Goal: Check status: Check status

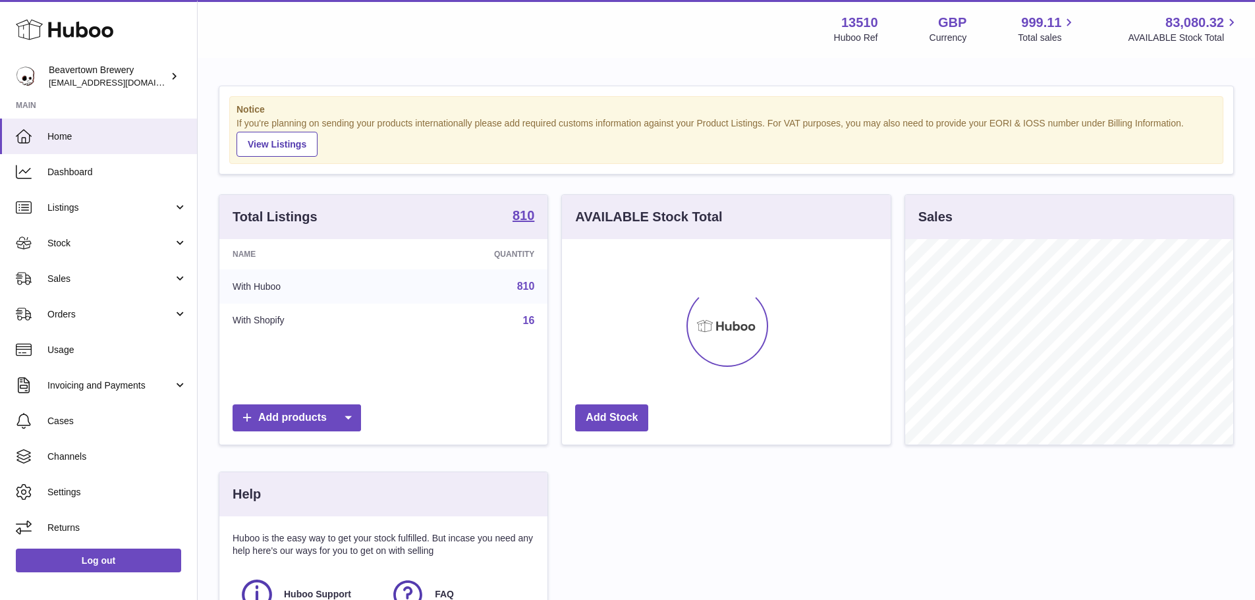
scroll to position [205, 329]
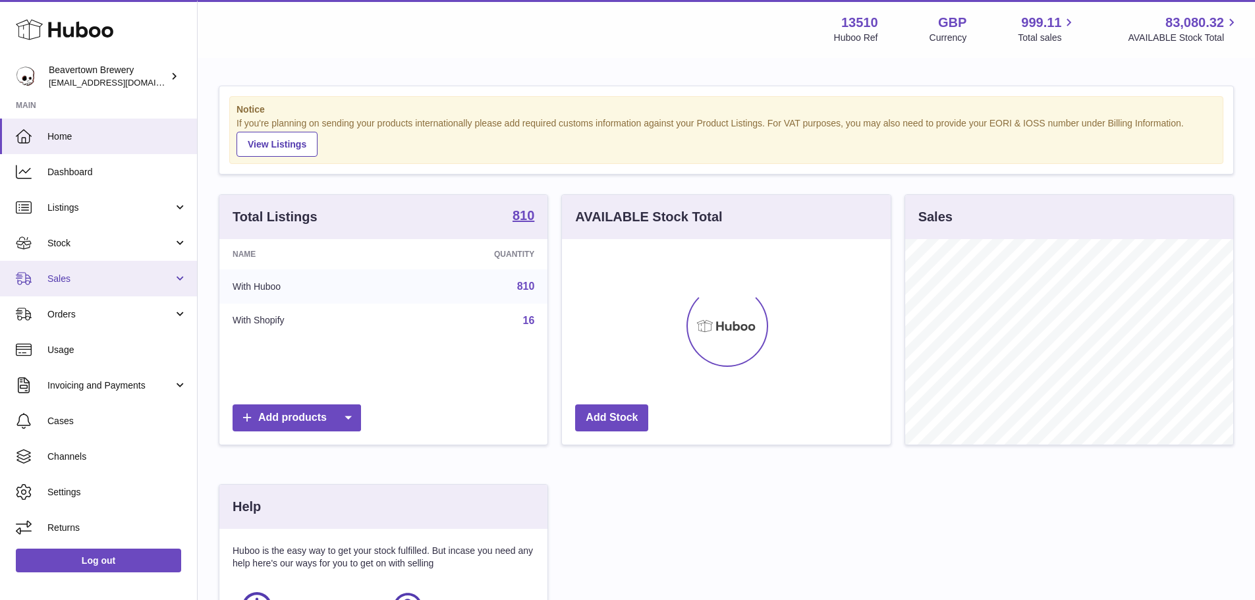
click at [93, 274] on span "Sales" at bounding box center [110, 279] width 126 height 13
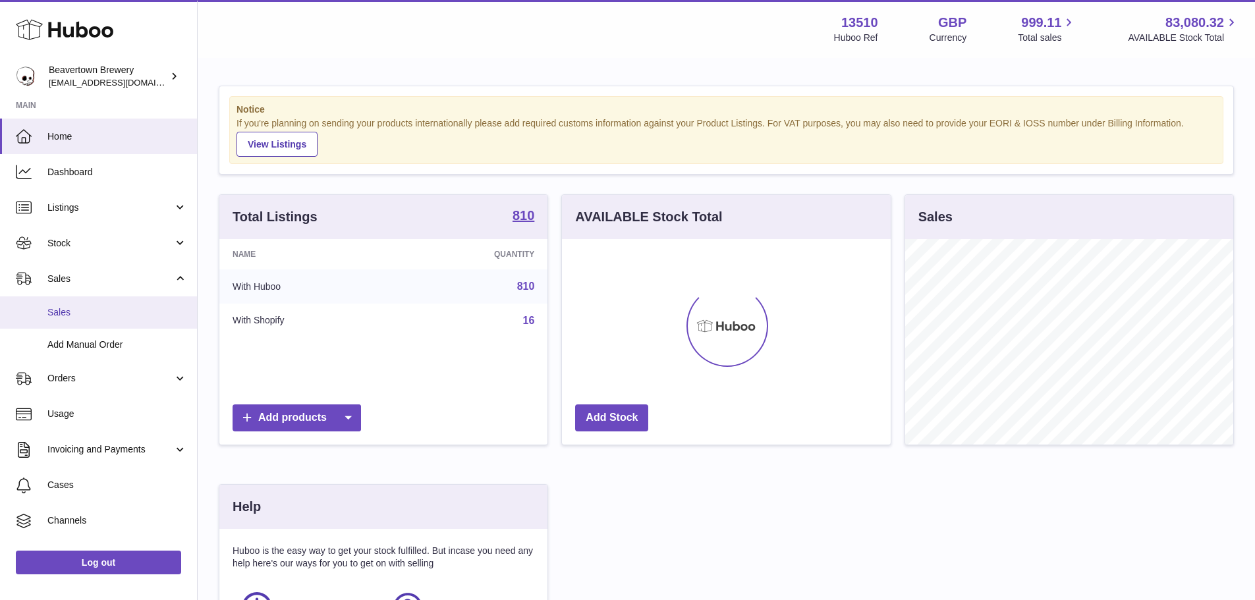
click at [90, 310] on span "Sales" at bounding box center [117, 312] width 140 height 13
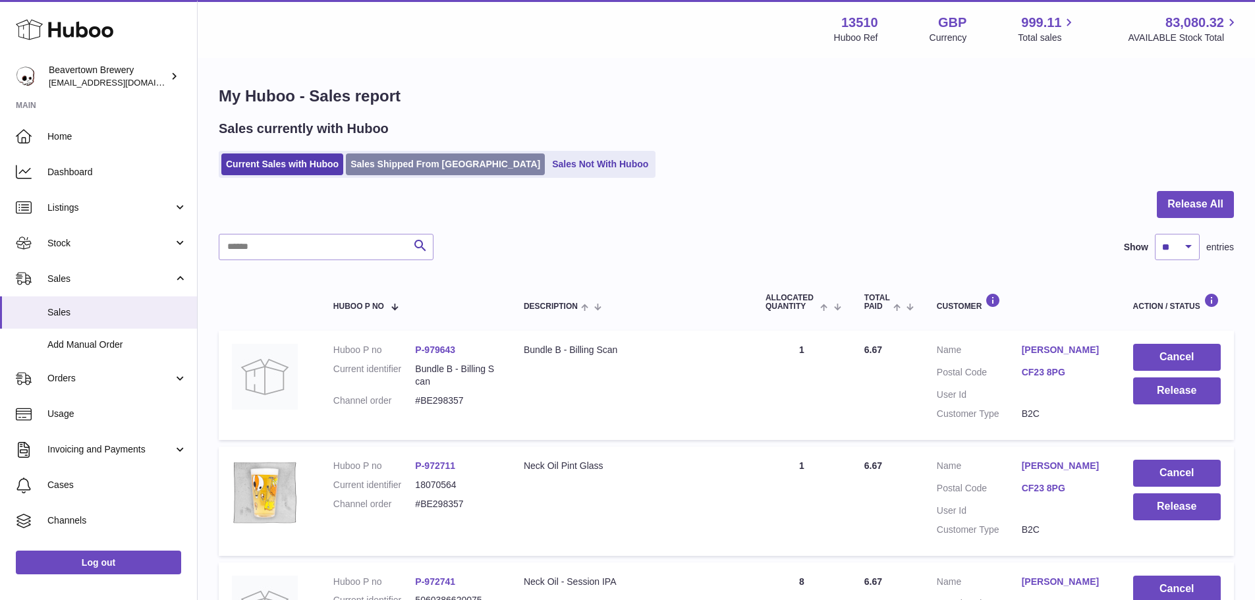
click at [403, 161] on link "Sales Shipped From [GEOGRAPHIC_DATA]" at bounding box center [445, 164] width 199 height 22
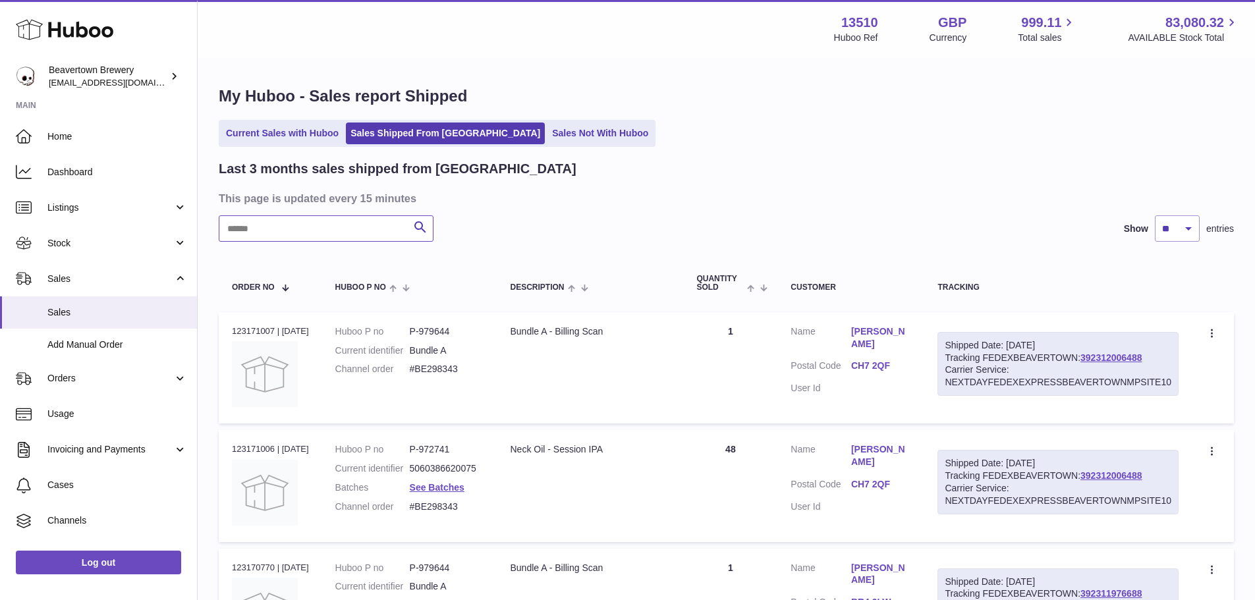
click at [325, 235] on input "text" at bounding box center [326, 228] width 215 height 26
paste input "*********"
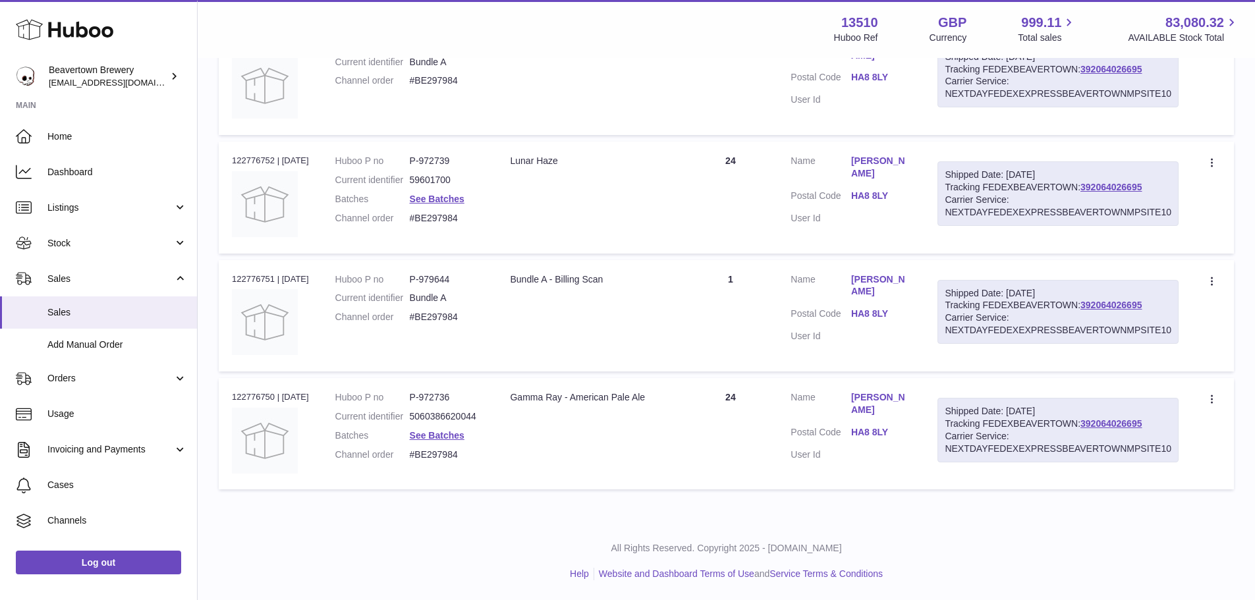
scroll to position [295, 0]
type input "*********"
click at [249, 155] on div "Order no 122776752 | 13th Aug" at bounding box center [270, 161] width 77 height 12
copy div "122776752"
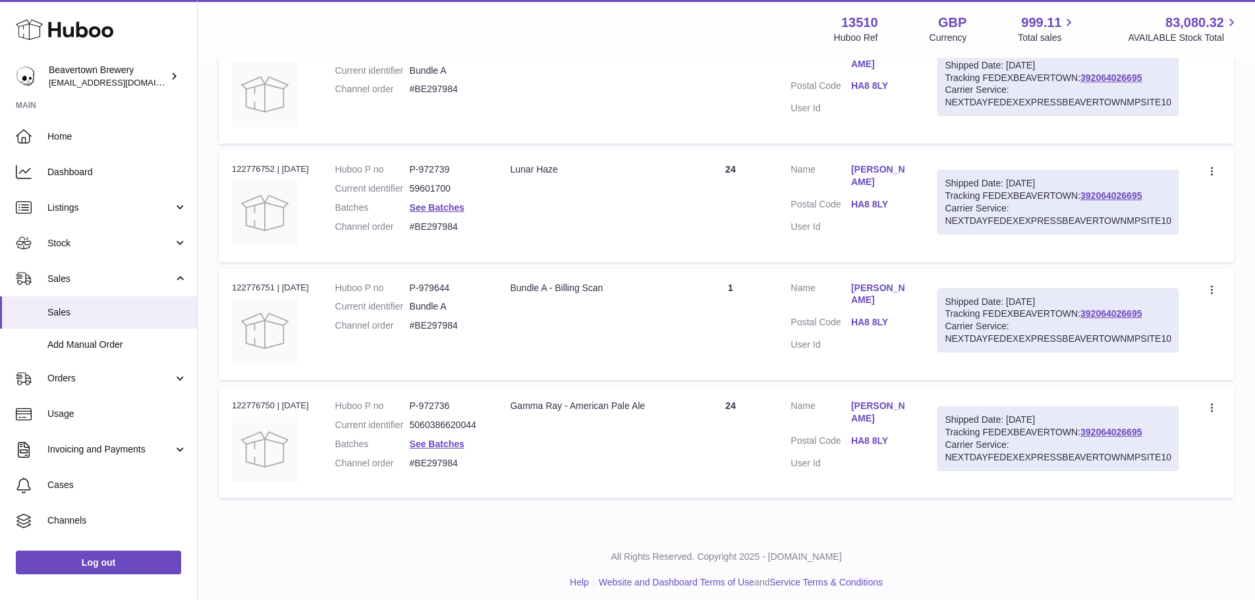
scroll to position [229, 0]
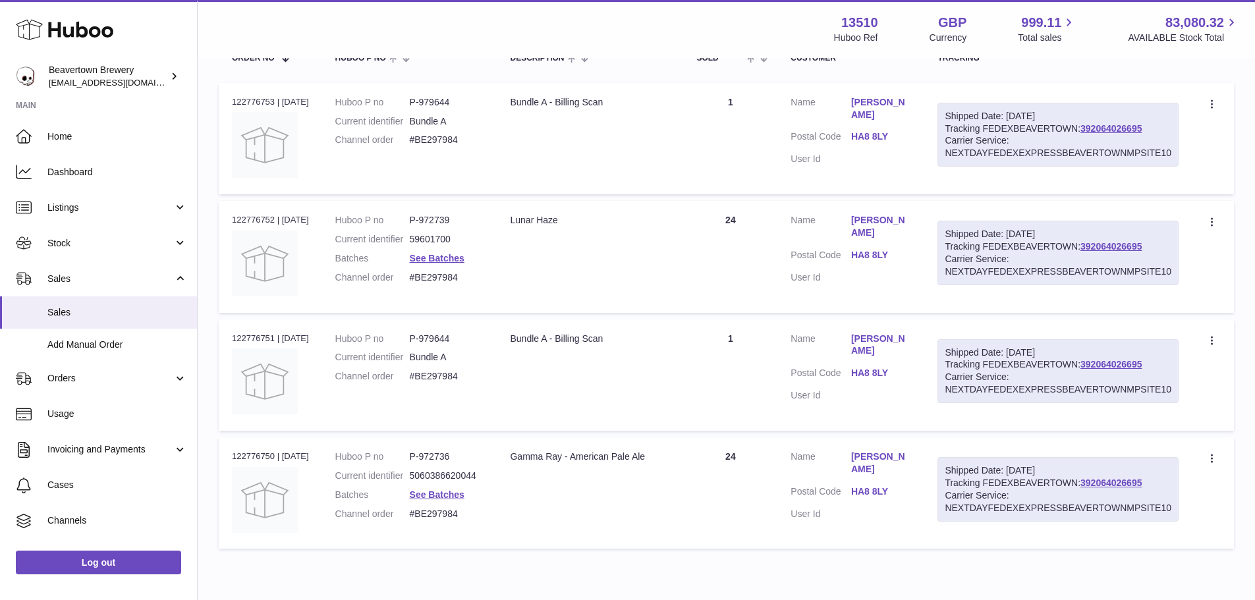
click at [876, 356] on link "Krishan dhanjee" at bounding box center [881, 345] width 61 height 25
click at [885, 357] on div at bounding box center [627, 300] width 1255 height 600
drag, startPoint x: 771, startPoint y: 466, endPoint x: 742, endPoint y: 466, distance: 29.0
click at [742, 466] on td "Quantity 24" at bounding box center [730, 492] width 94 height 111
click at [458, 460] on dd "P-972736" at bounding box center [447, 456] width 74 height 13
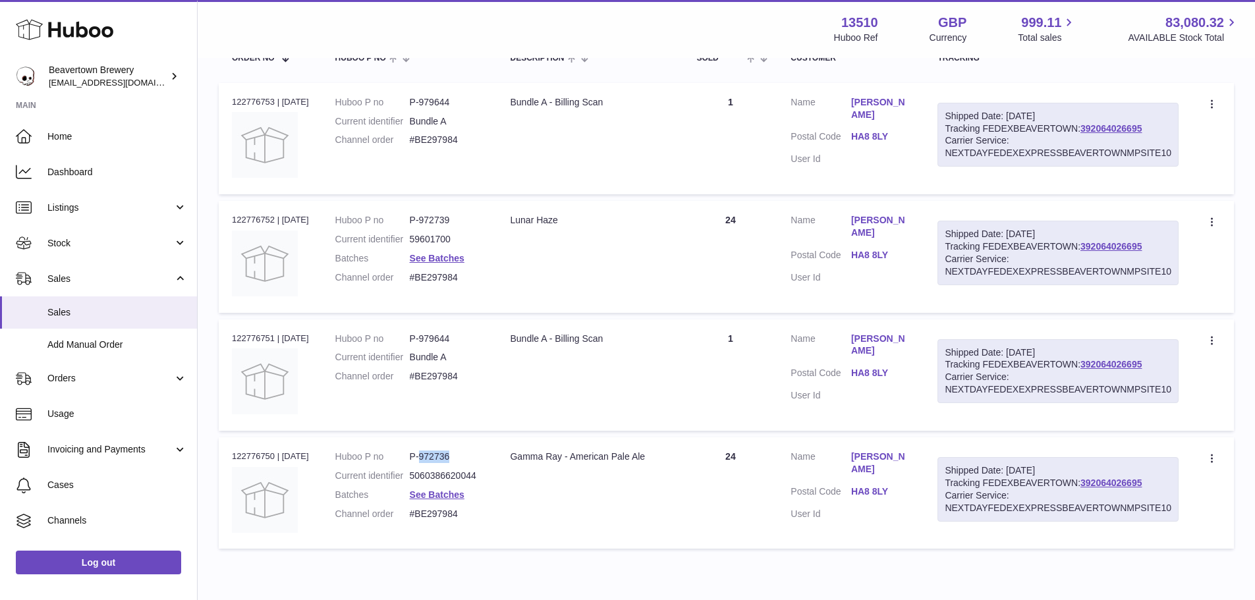
click at [458, 460] on dd "P-972736" at bounding box center [447, 456] width 74 height 13
copy dd "972736"
click at [435, 221] on dd "P-972739" at bounding box center [447, 220] width 74 height 13
copy dd "972739"
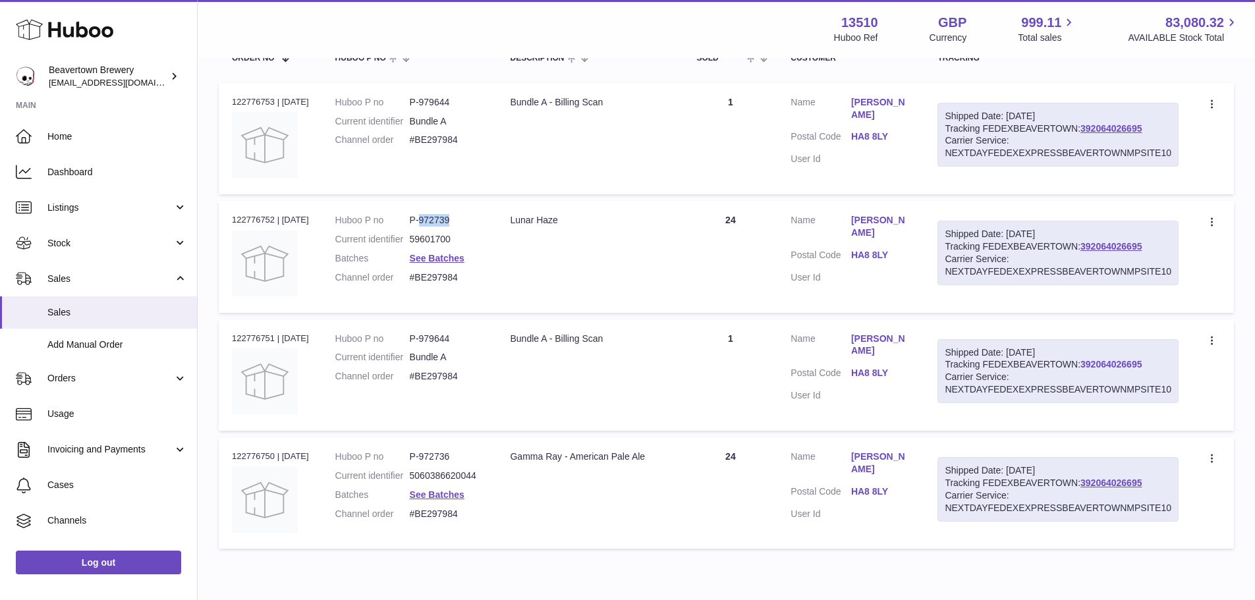
click at [1136, 362] on link "392064026695" at bounding box center [1110, 364] width 61 height 11
